Goal: Browse casually

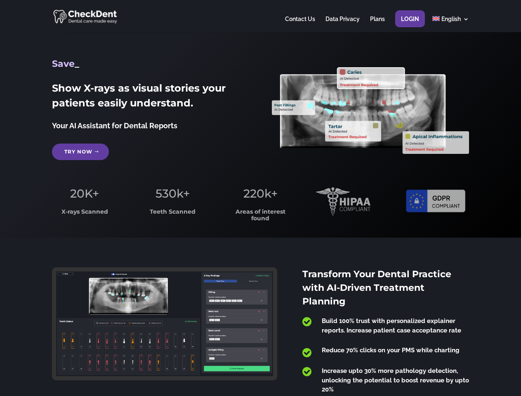
click at [260, 198] on span "220k+" at bounding box center [260, 193] width 34 height 14
click at [260, 16] on div at bounding box center [260, 16] width 416 height 32
click at [260, 198] on span "220k+" at bounding box center [260, 193] width 34 height 14
